Goal: Find contact information: Find contact information

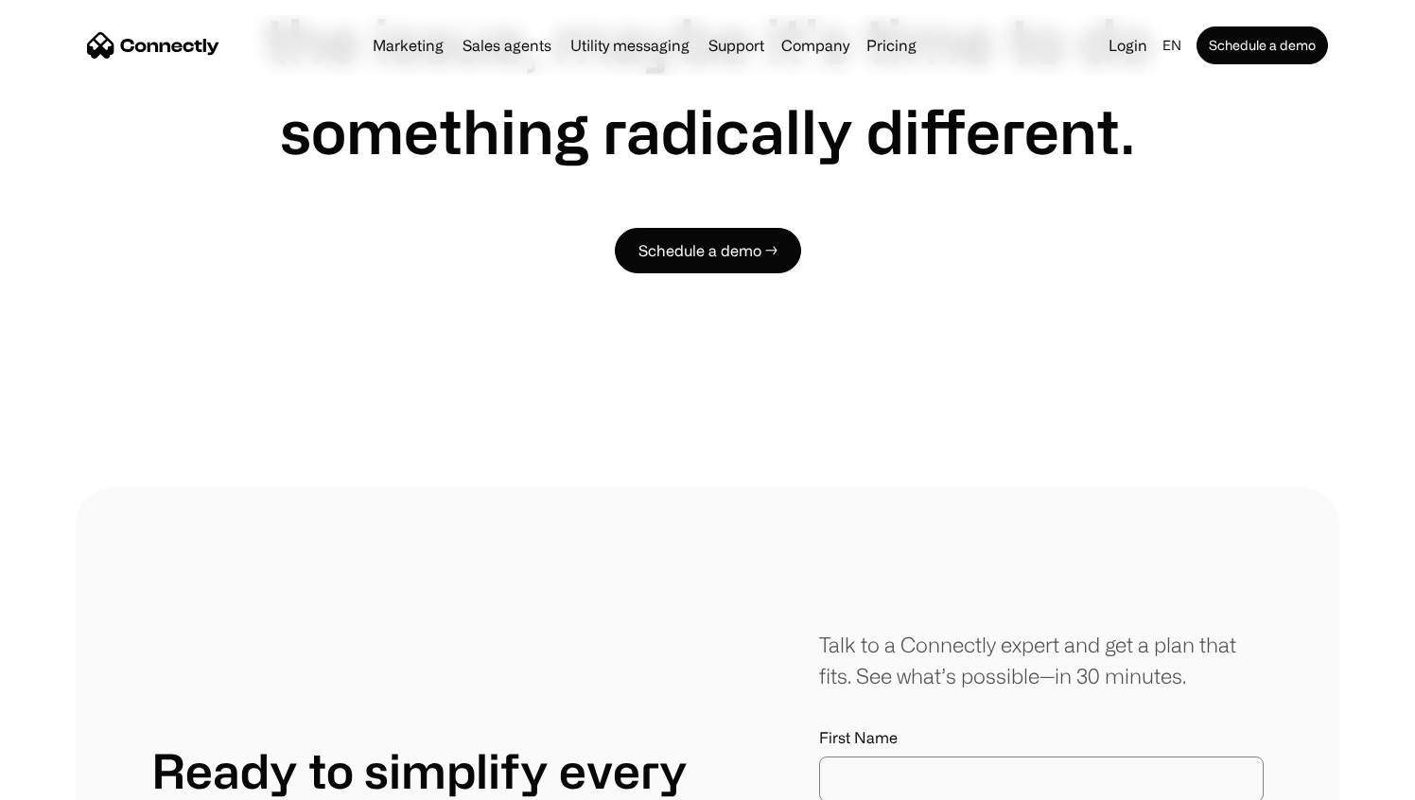
scroll to position [10671, 0]
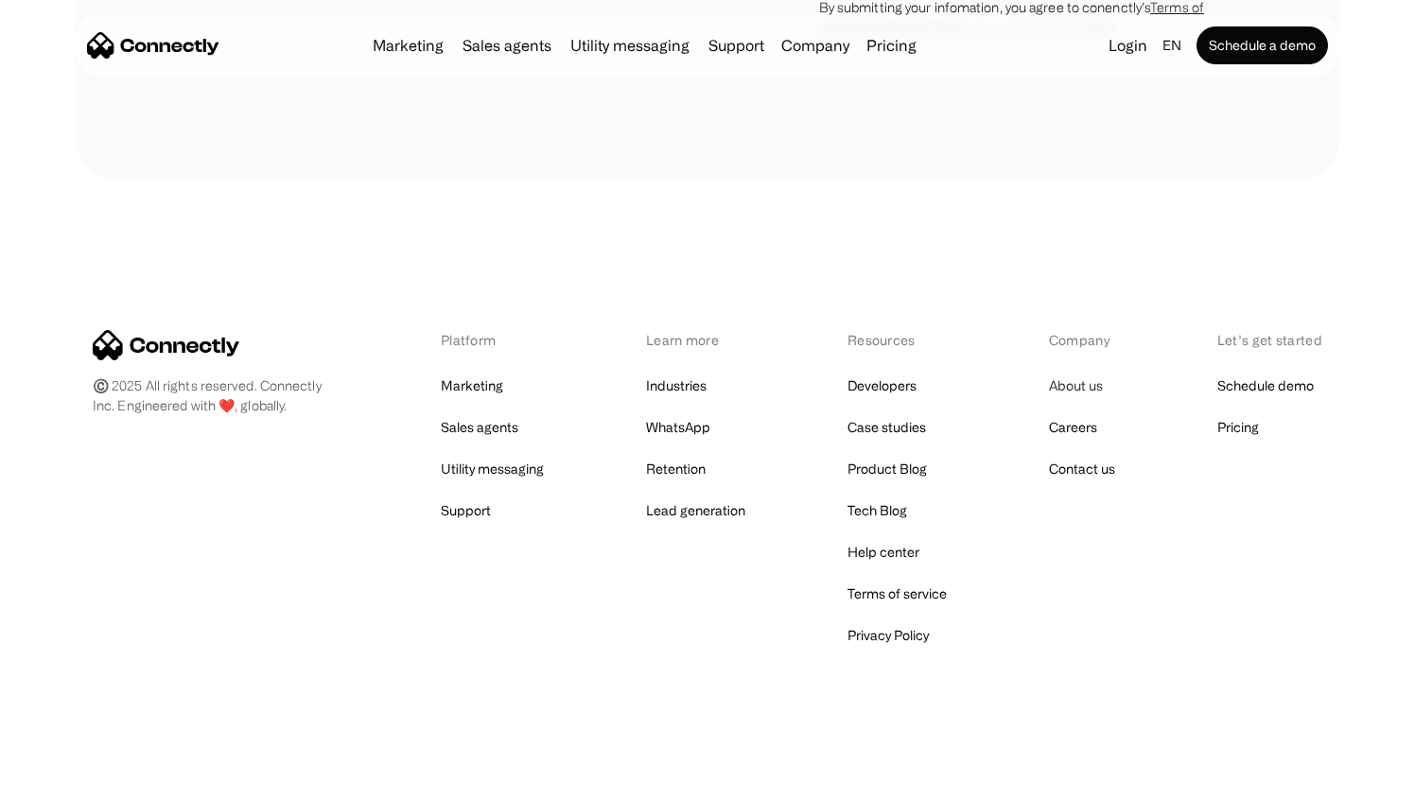
click at [1068, 388] on link "About us" at bounding box center [1076, 386] width 54 height 26
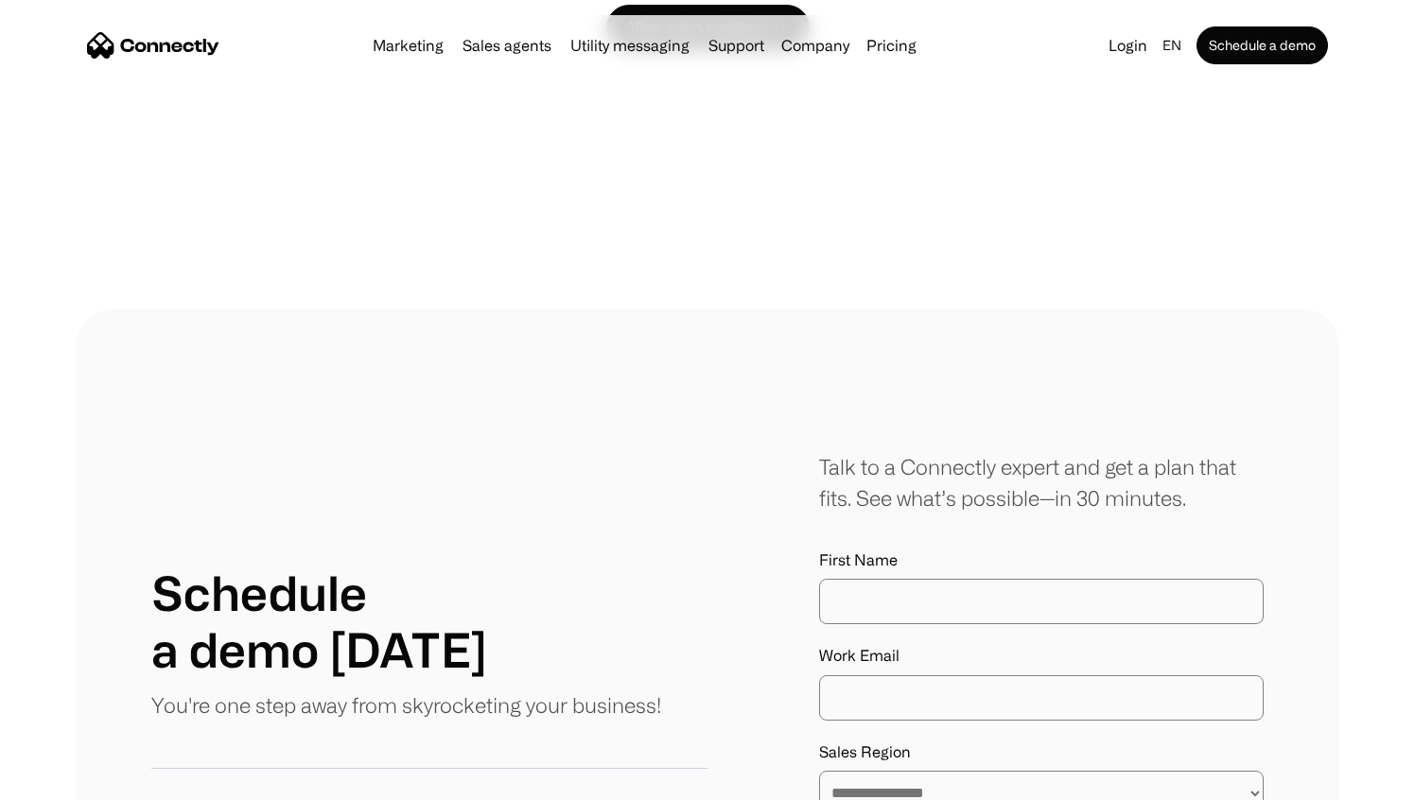
scroll to position [2823, 0]
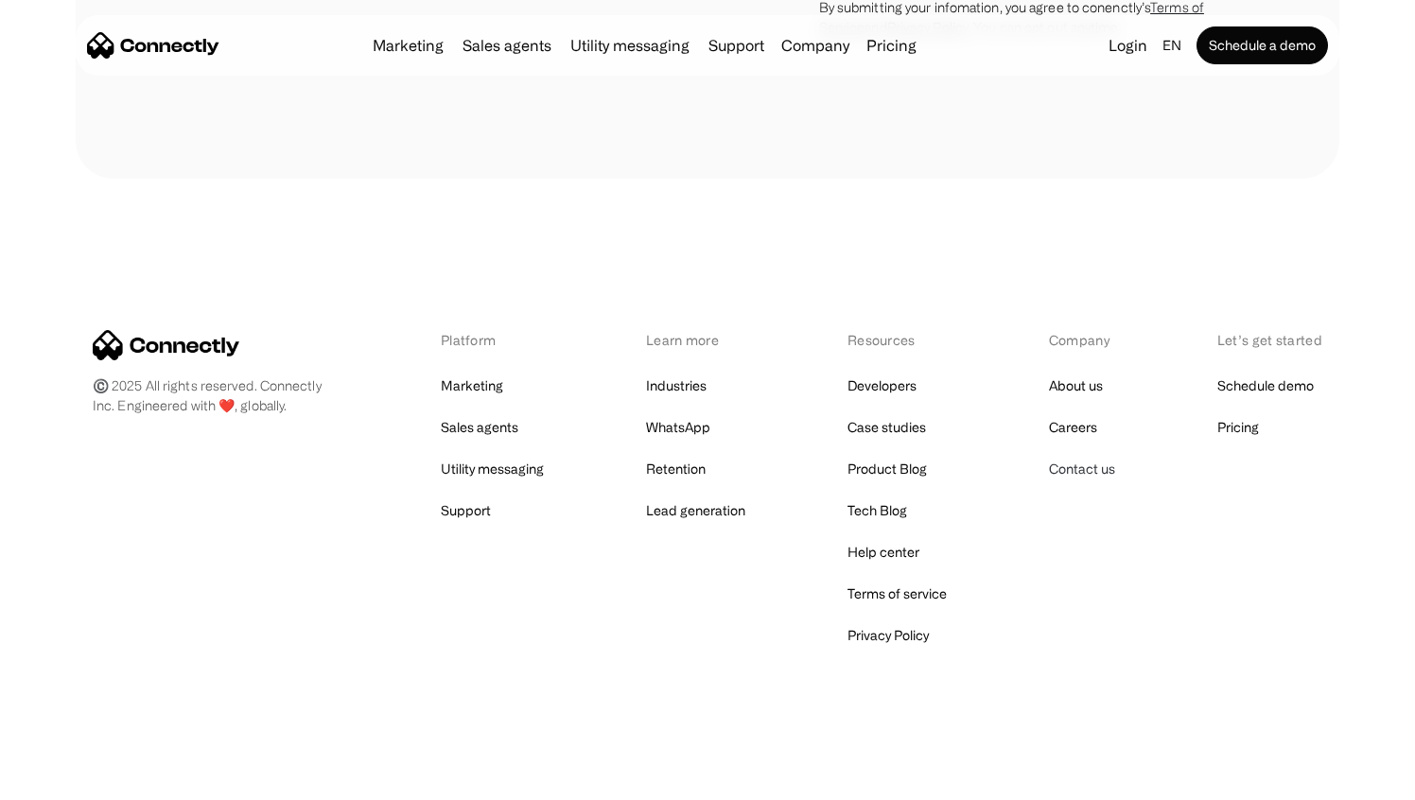
click at [1064, 466] on link "Contact us" at bounding box center [1082, 469] width 66 height 26
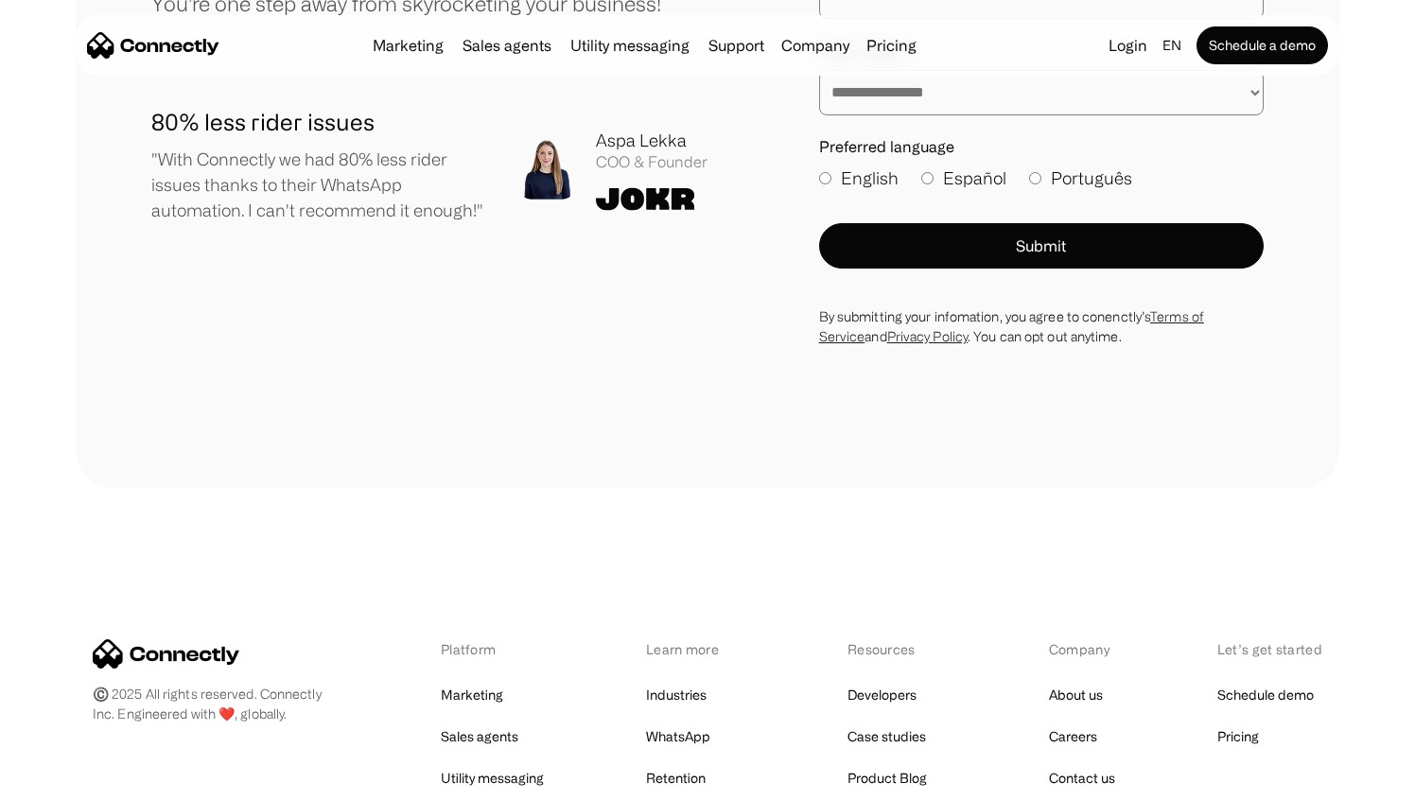
scroll to position [1333, 0]
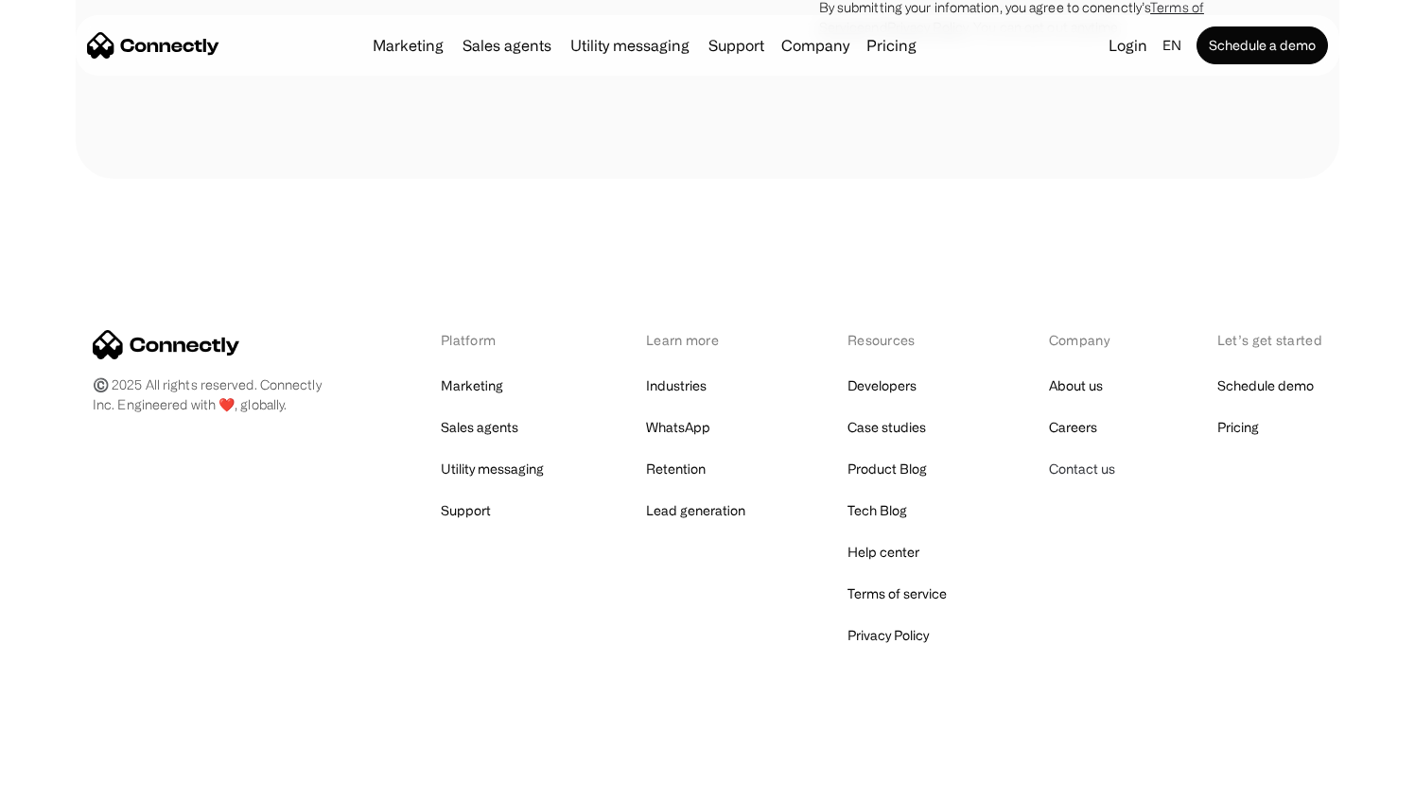
click at [1086, 474] on link "Contact us" at bounding box center [1082, 469] width 66 height 26
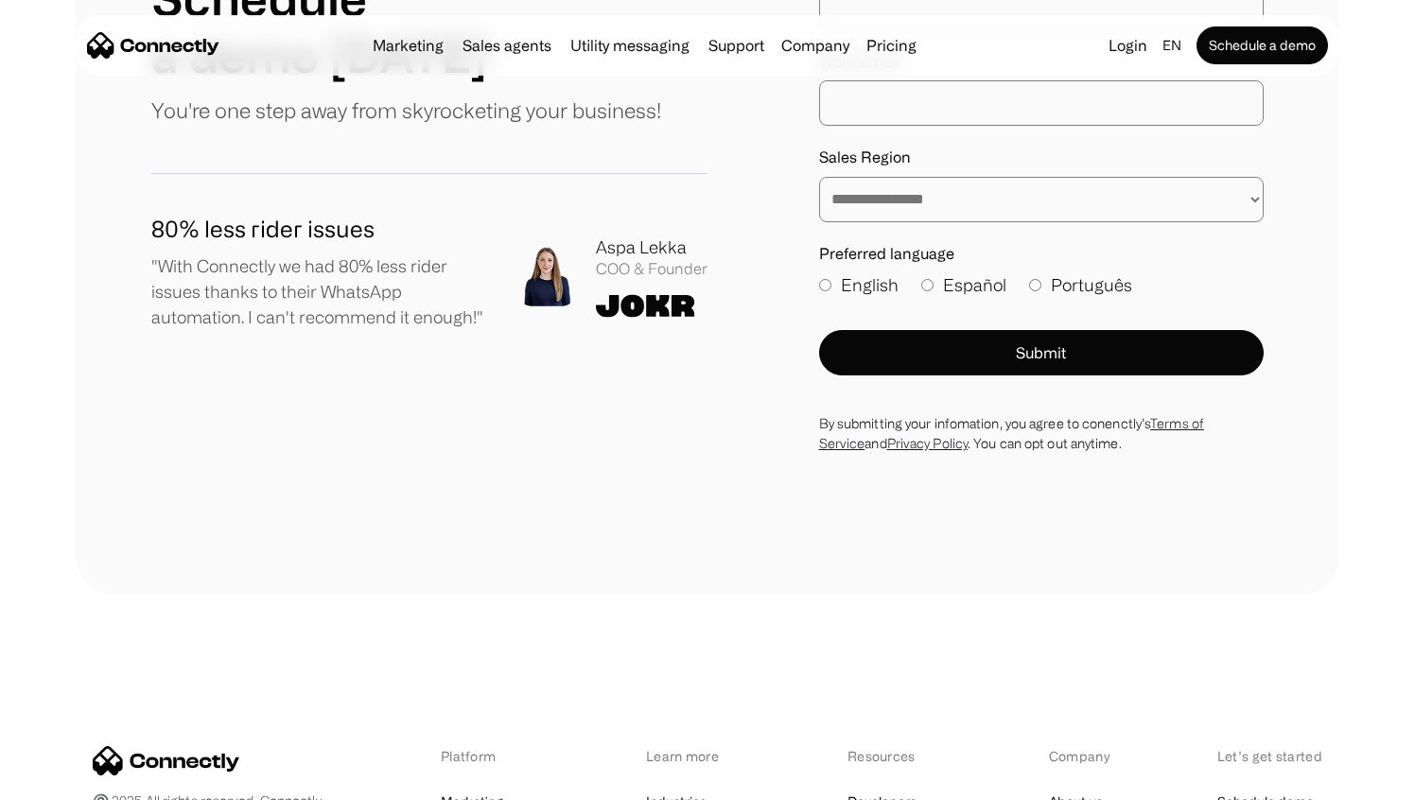
scroll to position [1333, 0]
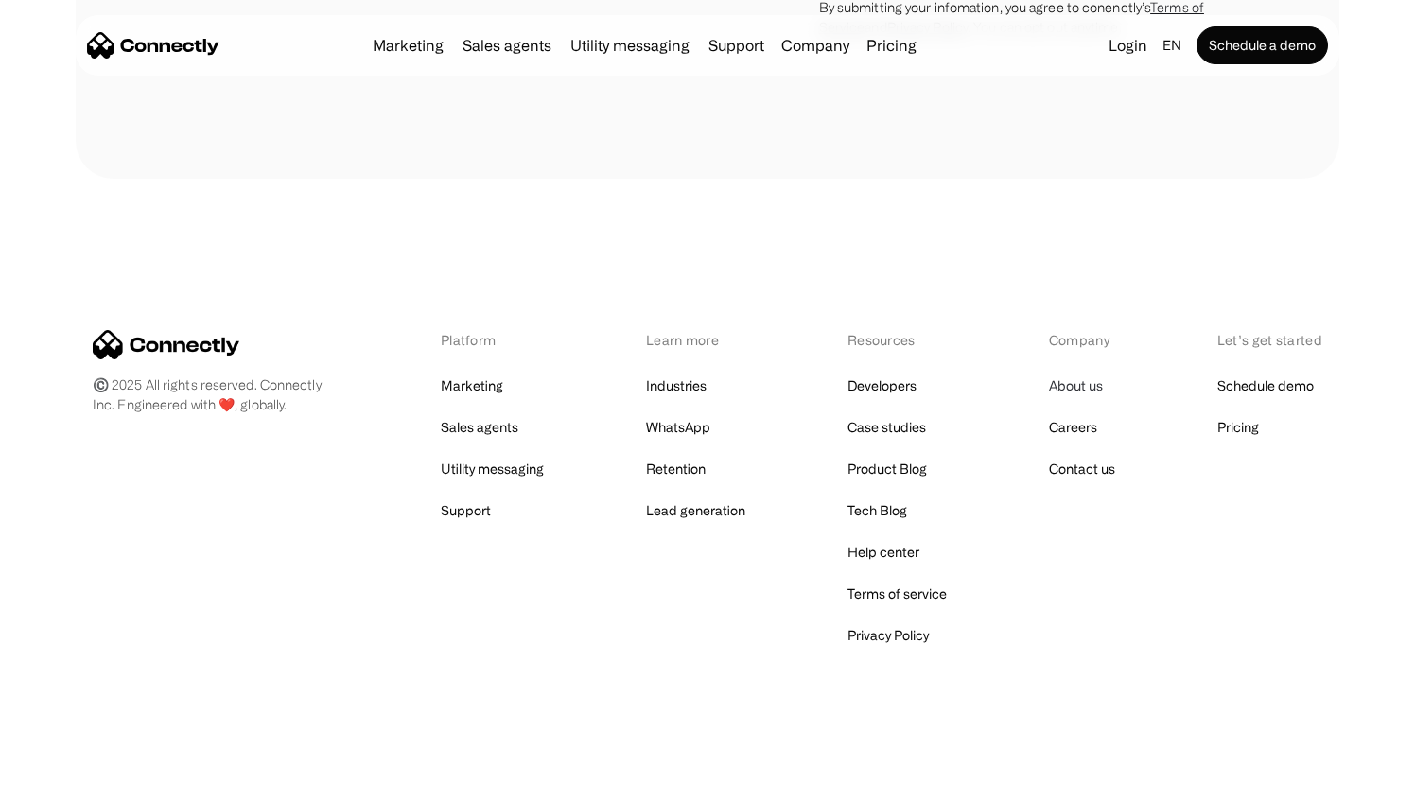
click at [1075, 389] on link "About us" at bounding box center [1076, 386] width 54 height 26
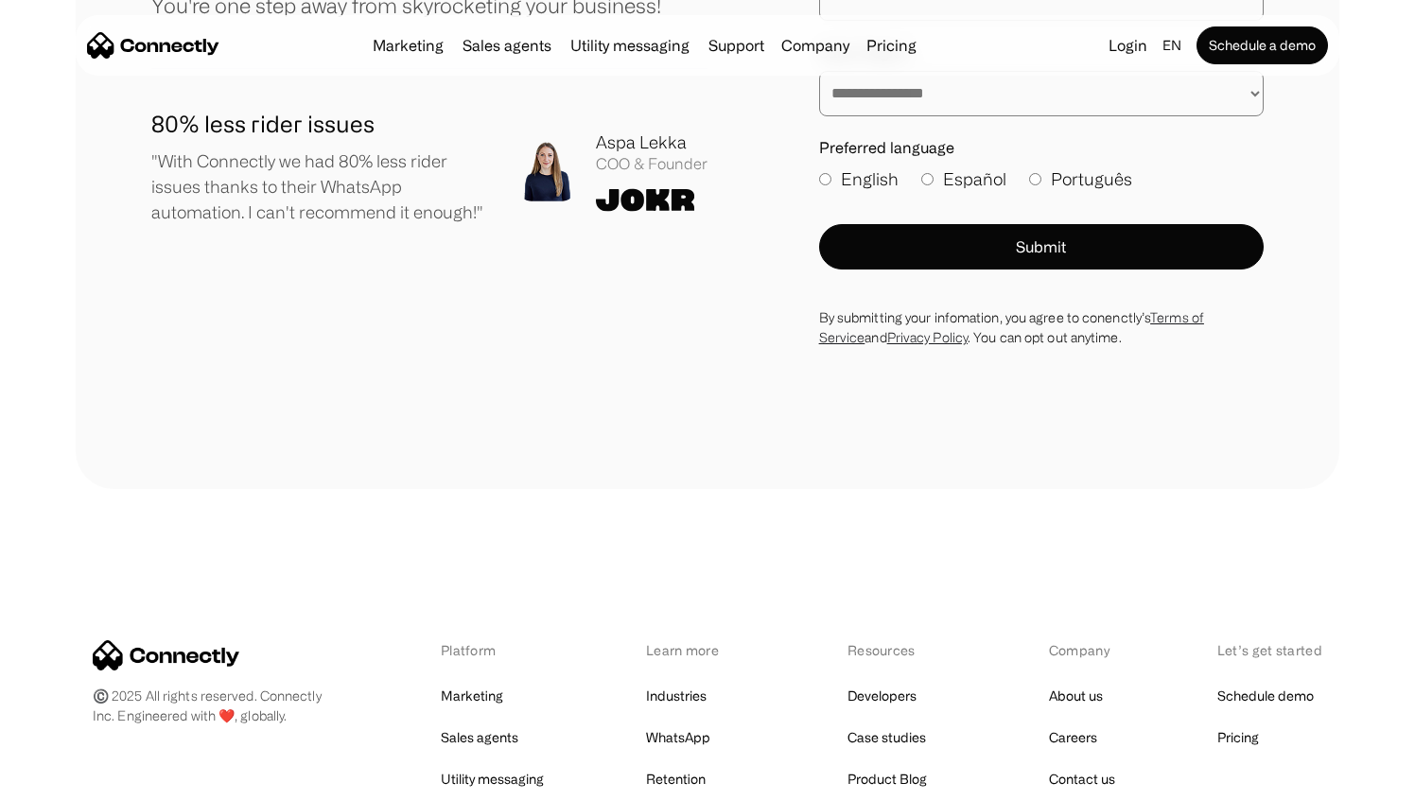
scroll to position [2823, 0]
